Goal: Information Seeking & Learning: Stay updated

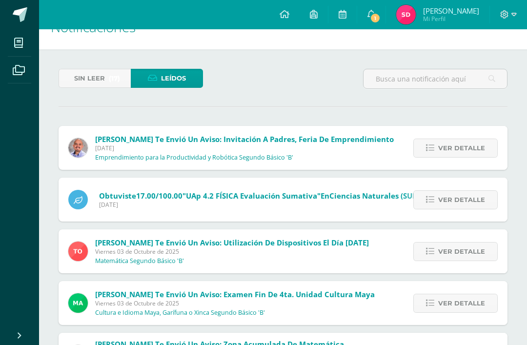
scroll to position [24, 0]
click at [66, 77] on link "Sin leer (17)" at bounding box center [95, 78] width 72 height 19
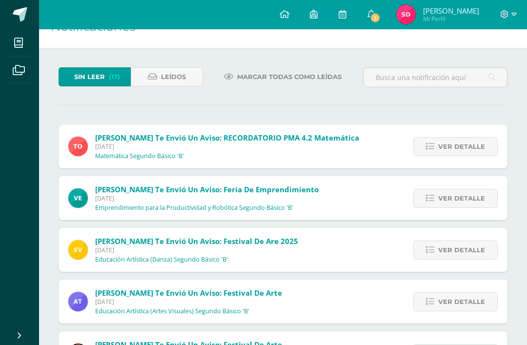
scroll to position [29, 0]
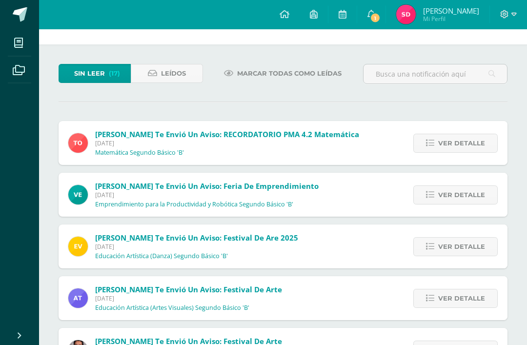
click at [475, 196] on span "Ver detalle" at bounding box center [461, 195] width 47 height 18
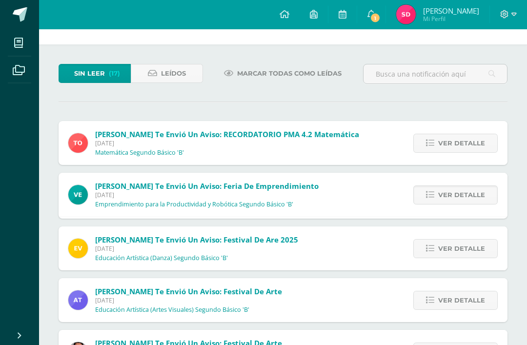
scroll to position [29, 0]
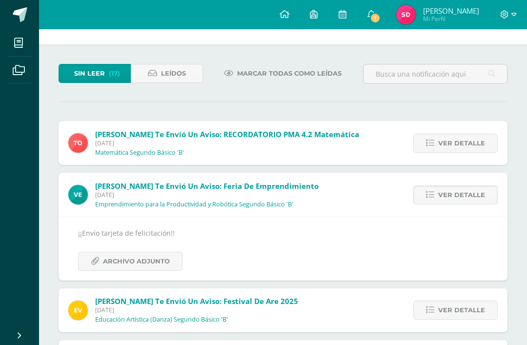
click at [488, 195] on link "Ver detalle" at bounding box center [455, 195] width 84 height 19
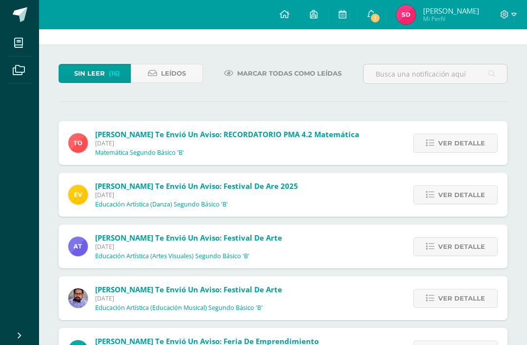
click at [491, 182] on div "Ver detalle" at bounding box center [453, 195] width 109 height 44
click at [486, 190] on link "Ver detalle" at bounding box center [455, 195] width 84 height 19
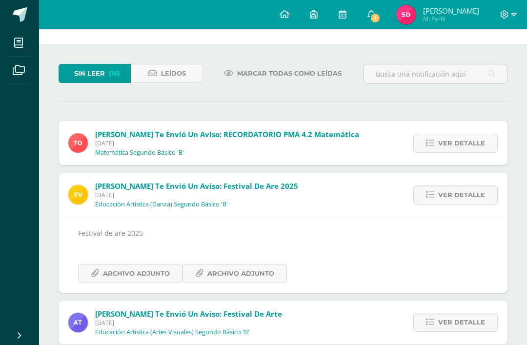
click at [207, 273] on span "Archivo Adjunto" at bounding box center [240, 274] width 67 height 18
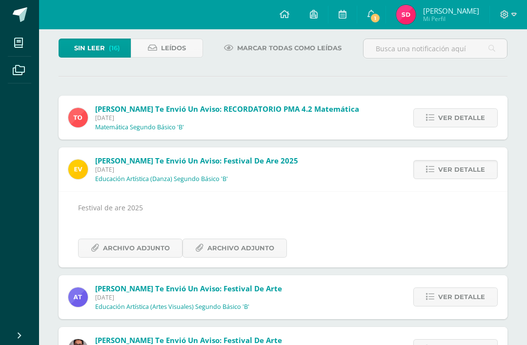
scroll to position [57, 0]
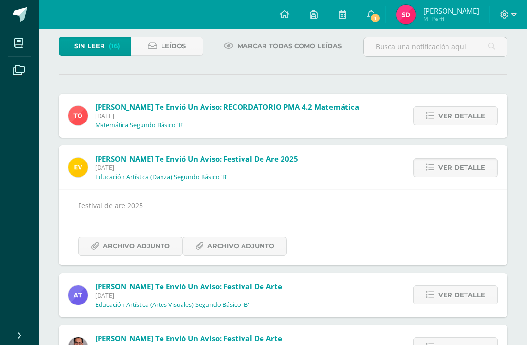
click at [94, 244] on icon at bounding box center [95, 246] width 8 height 8
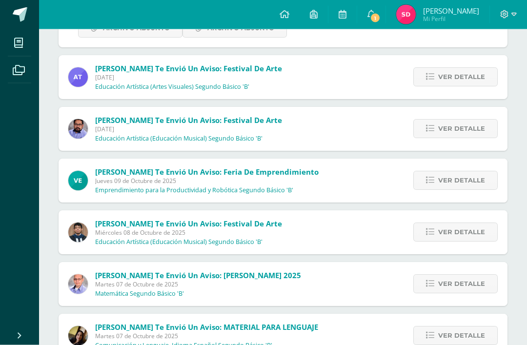
scroll to position [276, 0]
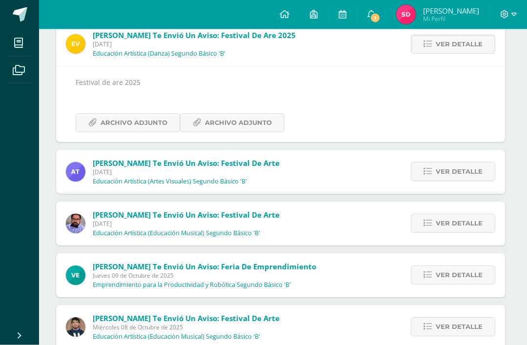
click at [463, 175] on span "Ver detalle" at bounding box center [459, 172] width 47 height 18
click at [462, 194] on div "Les enviamos información importante para el festival de Arte Archivo Adjunto Ar…" at bounding box center [281, 215] width 410 height 43
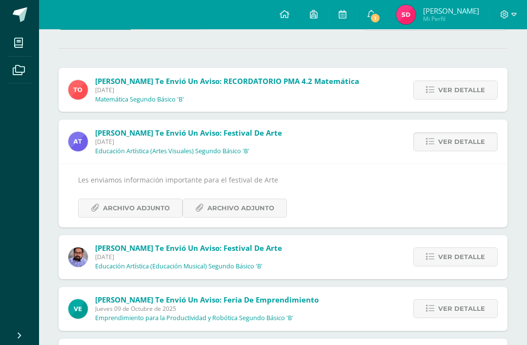
scroll to position [82, 0]
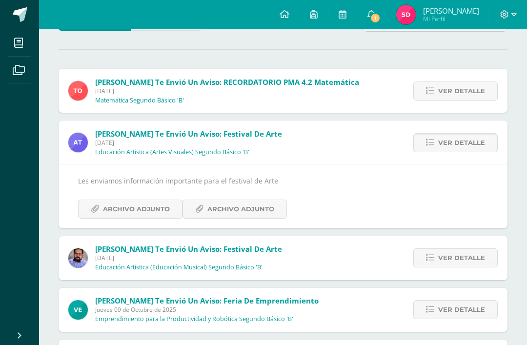
click at [479, 142] on span "Ver detalle" at bounding box center [461, 143] width 47 height 18
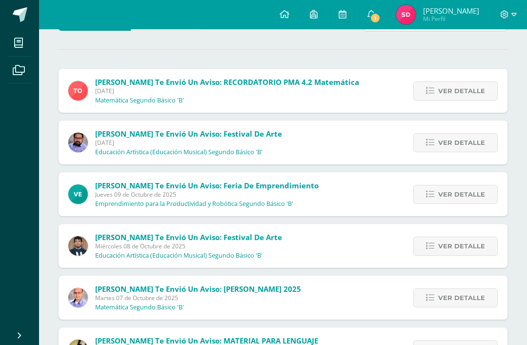
click at [474, 141] on span "Ver detalle" at bounding box center [461, 143] width 47 height 18
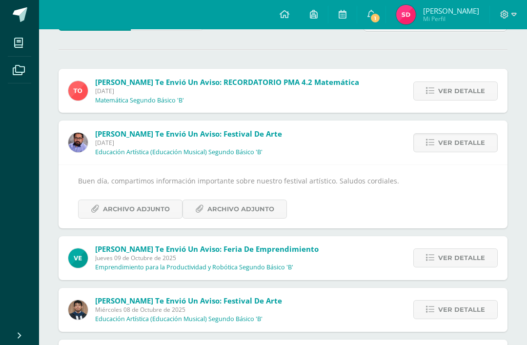
click at [477, 150] on span "Ver detalle" at bounding box center [461, 143] width 47 height 18
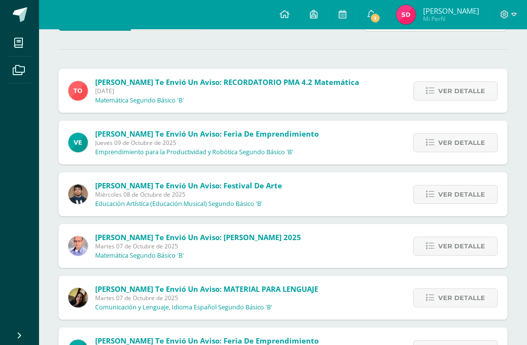
click at [467, 138] on span "Ver detalle" at bounding box center [461, 143] width 47 height 18
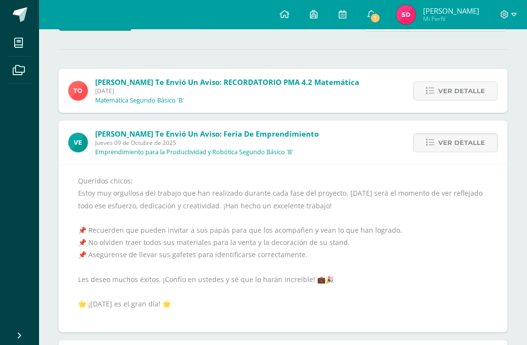
click at [471, 145] on span "Ver detalle" at bounding box center [461, 143] width 47 height 18
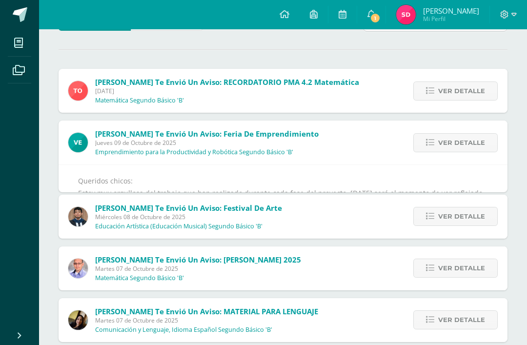
scroll to position [79, 0]
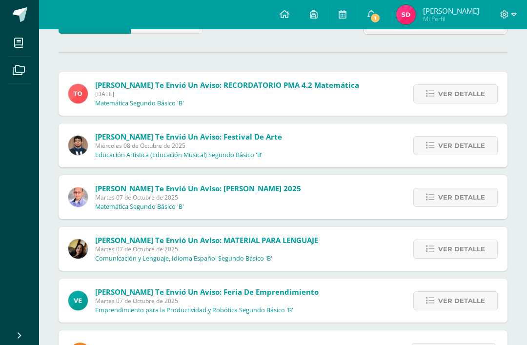
click at [466, 144] on span "Ver detalle" at bounding box center [461, 146] width 47 height 18
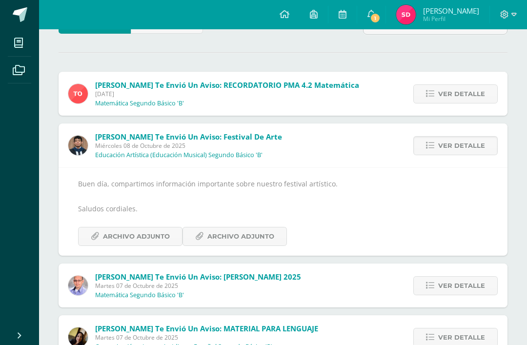
click at [469, 155] on span "Ver detalle" at bounding box center [461, 146] width 47 height 18
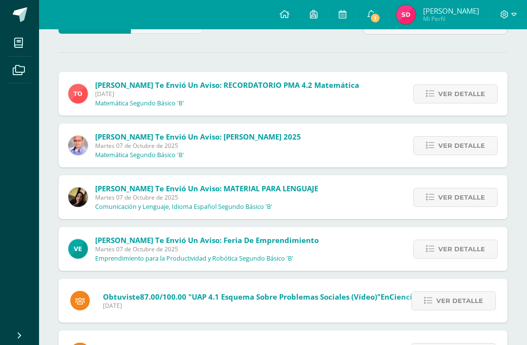
click at [472, 150] on span "Ver detalle" at bounding box center [461, 146] width 47 height 18
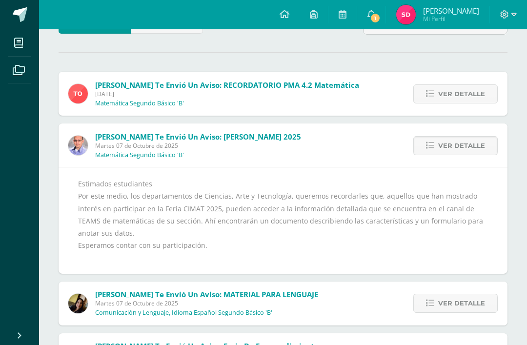
click at [466, 134] on div "Ver detalle" at bounding box center [453, 146] width 109 height 44
click at [469, 141] on span "Ver detalle" at bounding box center [461, 146] width 47 height 18
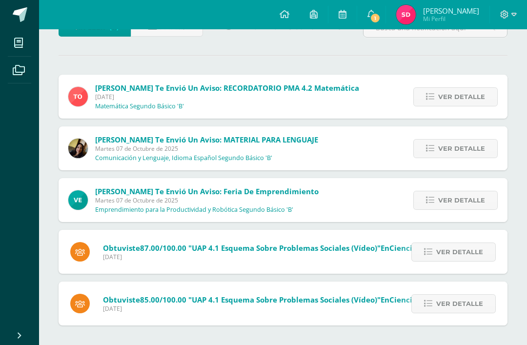
scroll to position [46, 0]
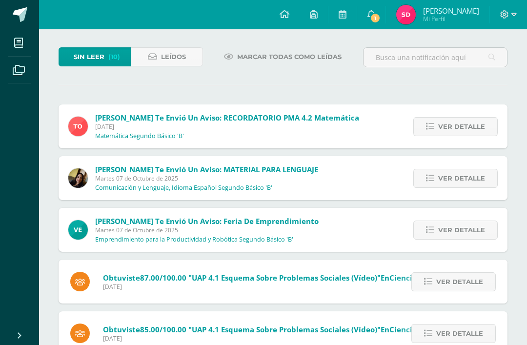
click at [474, 233] on span "Ver detalle" at bounding box center [461, 230] width 47 height 18
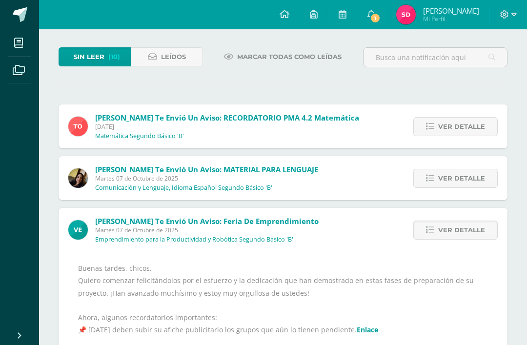
click at [474, 234] on span "Ver detalle" at bounding box center [461, 230] width 47 height 18
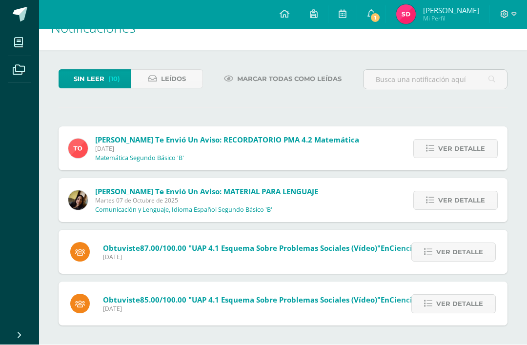
scroll to position [25, 0]
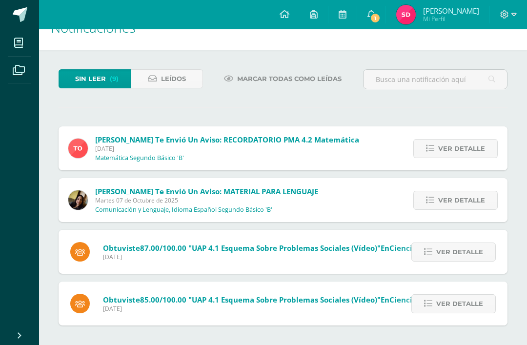
click at [481, 188] on div "Ver detalle" at bounding box center [453, 200] width 109 height 44
click at [483, 203] on span "Ver detalle" at bounding box center [461, 200] width 47 height 18
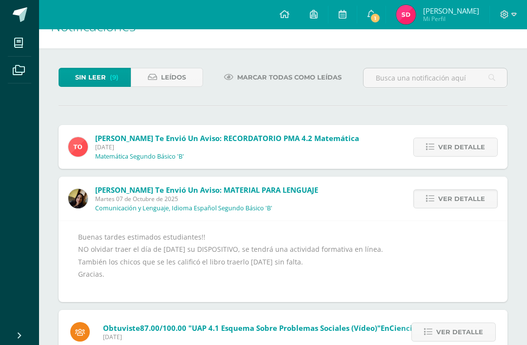
click at [479, 208] on span "Ver detalle" at bounding box center [461, 199] width 47 height 18
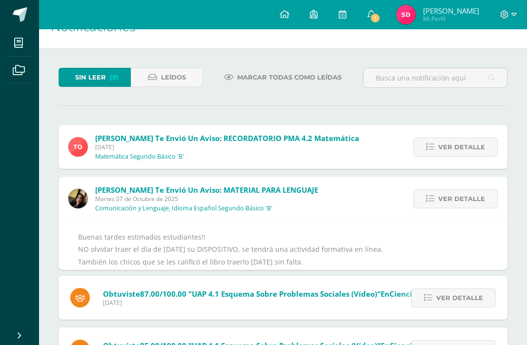
scroll to position [0, 0]
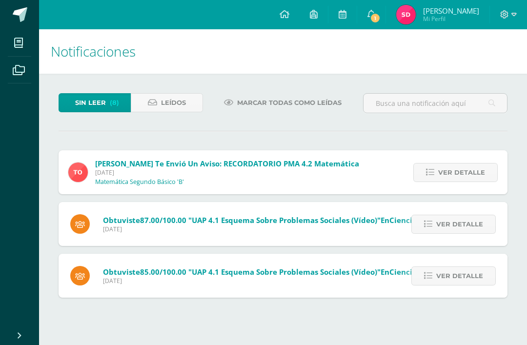
click at [480, 210] on div "Ver detalle" at bounding box center [452, 224] width 111 height 44
click at [471, 182] on span "Ver detalle" at bounding box center [461, 173] width 47 height 18
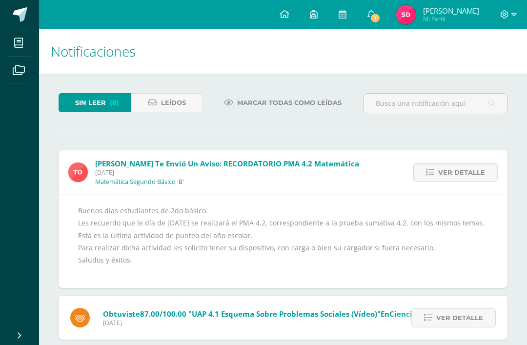
click at [486, 179] on link "Ver detalle" at bounding box center [455, 172] width 84 height 19
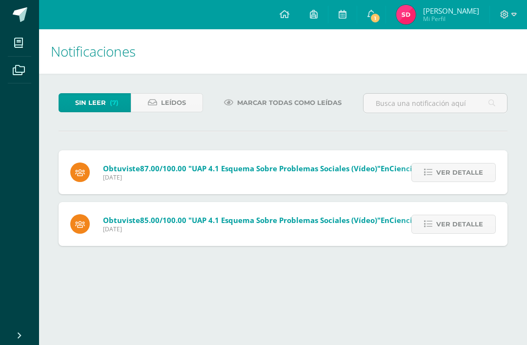
click at [144, 99] on link "Leídos" at bounding box center [167, 102] width 72 height 19
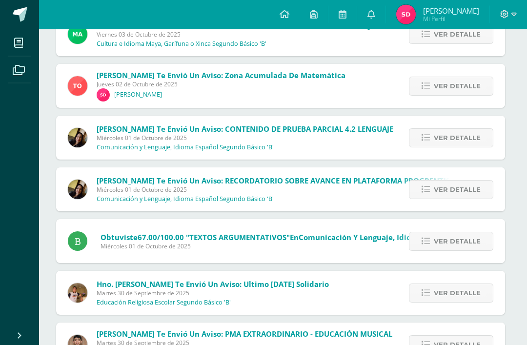
scroll to position [812, 2]
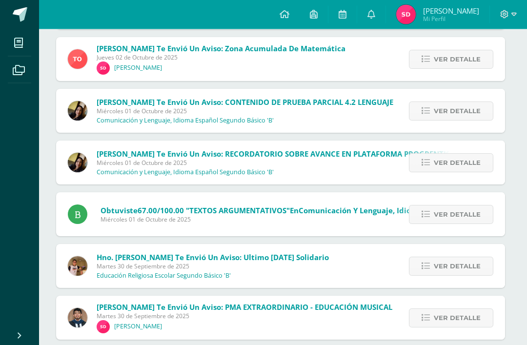
click at [447, 224] on span "Ver detalle" at bounding box center [457, 215] width 47 height 18
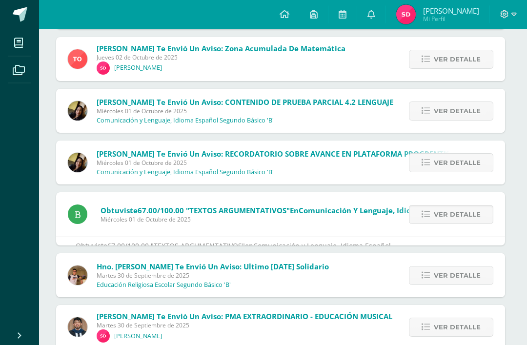
scroll to position [838, 2]
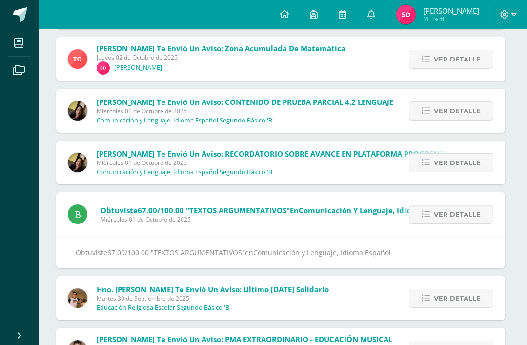
click at [465, 213] on span "Ver detalle" at bounding box center [457, 215] width 47 height 18
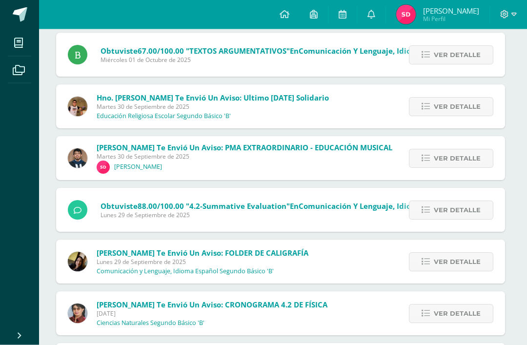
scroll to position [995, 2]
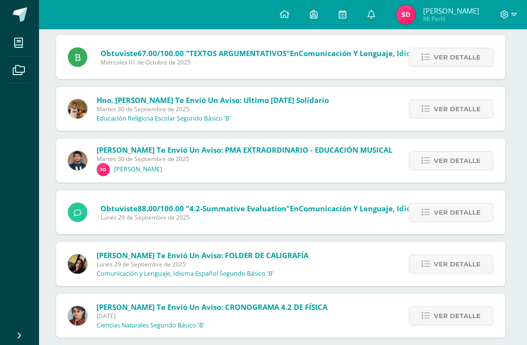
click at [473, 159] on span "Ver detalle" at bounding box center [457, 161] width 47 height 18
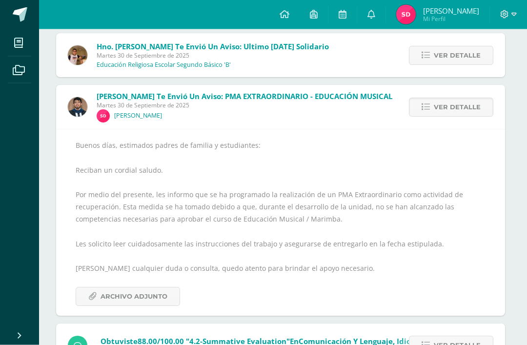
scroll to position [1049, 2]
click at [116, 302] on span "Archivo Adjunto" at bounding box center [134, 297] width 67 height 18
